Goal: Check status: Check status

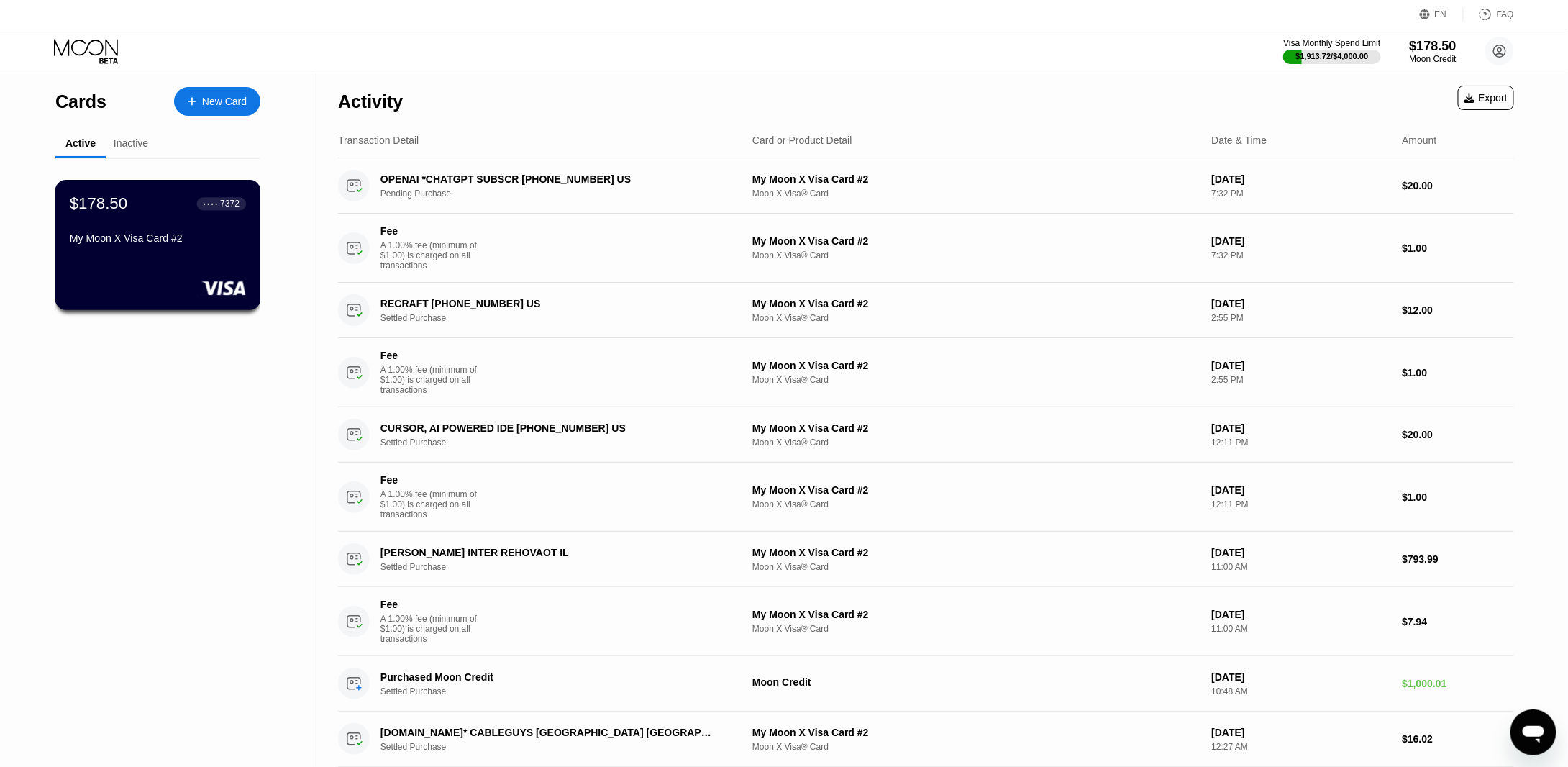
click at [138, 213] on div "$178.50 ● ● ● ● 7372" at bounding box center [158, 204] width 176 height 18
